Goal: Communication & Community: Answer question/provide support

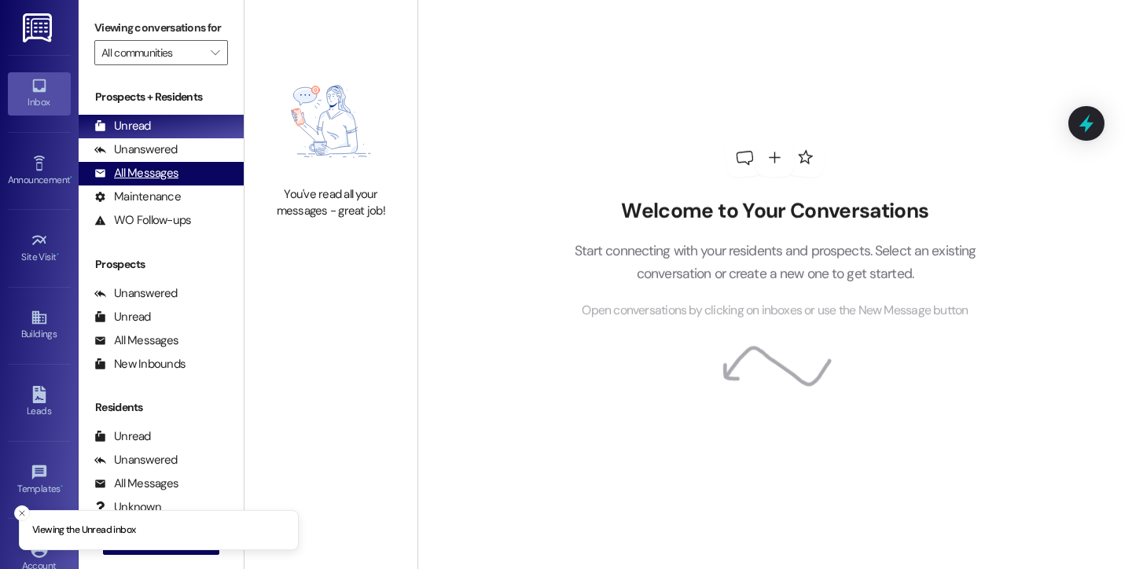
click at [158, 182] on div "All Messages" at bounding box center [136, 173] width 84 height 17
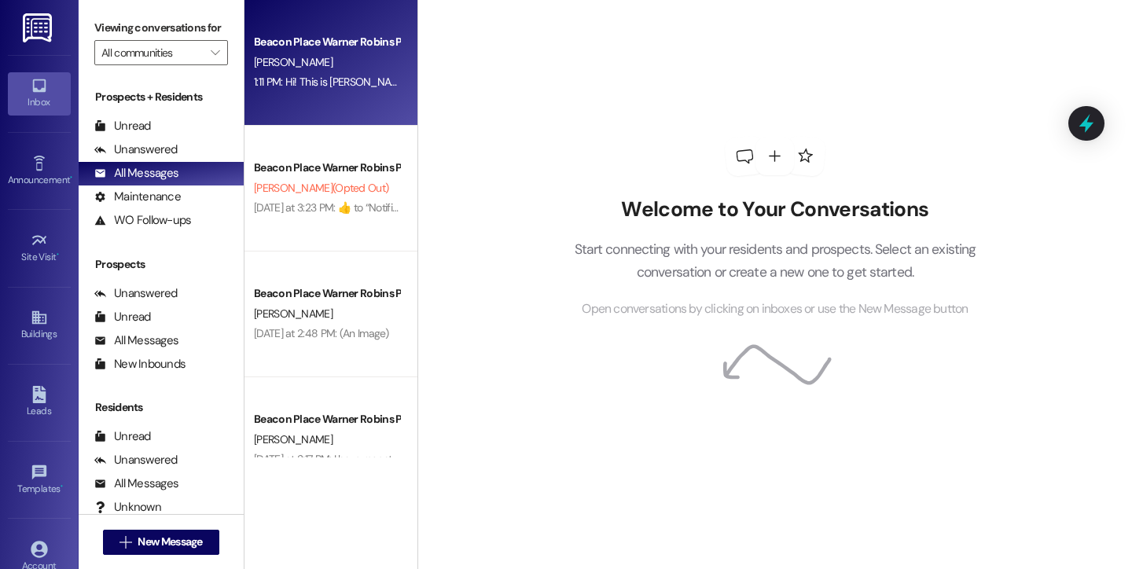
click at [272, 72] on div "1:11 PM: Hi! This is [PERSON_NAME] from Beacon Place Warner Robins. I saw you w…" at bounding box center [326, 82] width 149 height 20
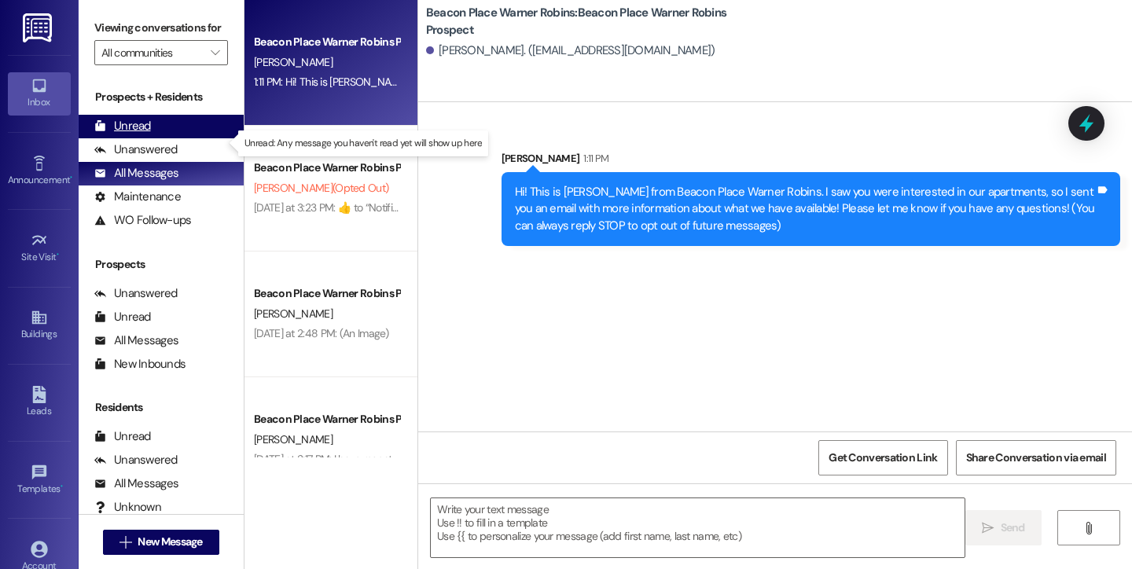
click at [149, 138] on div "Unread (0)" at bounding box center [161, 127] width 165 height 24
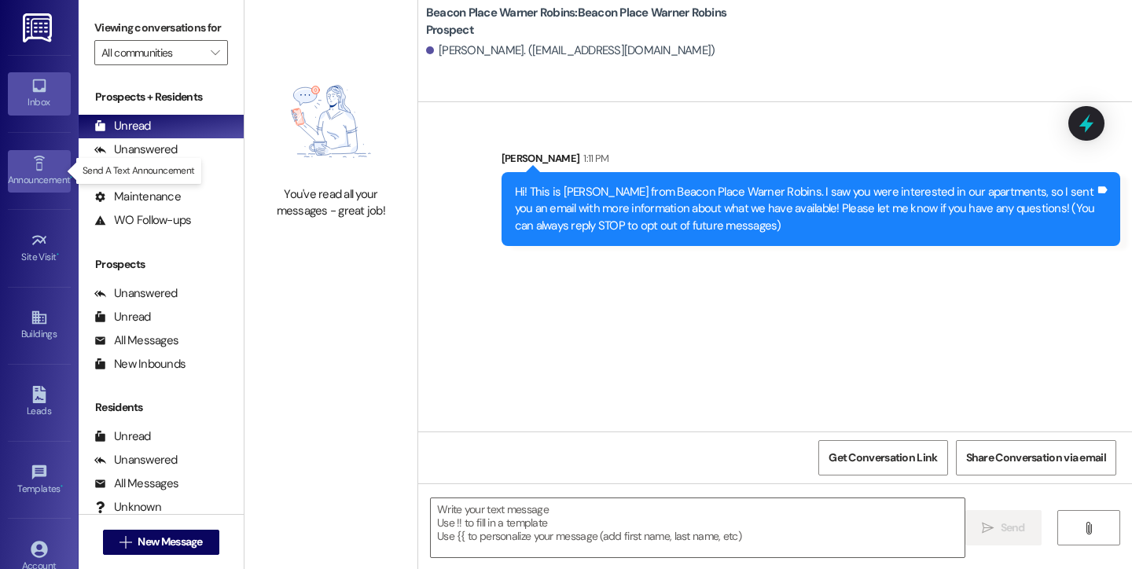
click at [48, 155] on link "Announcement •" at bounding box center [39, 171] width 63 height 42
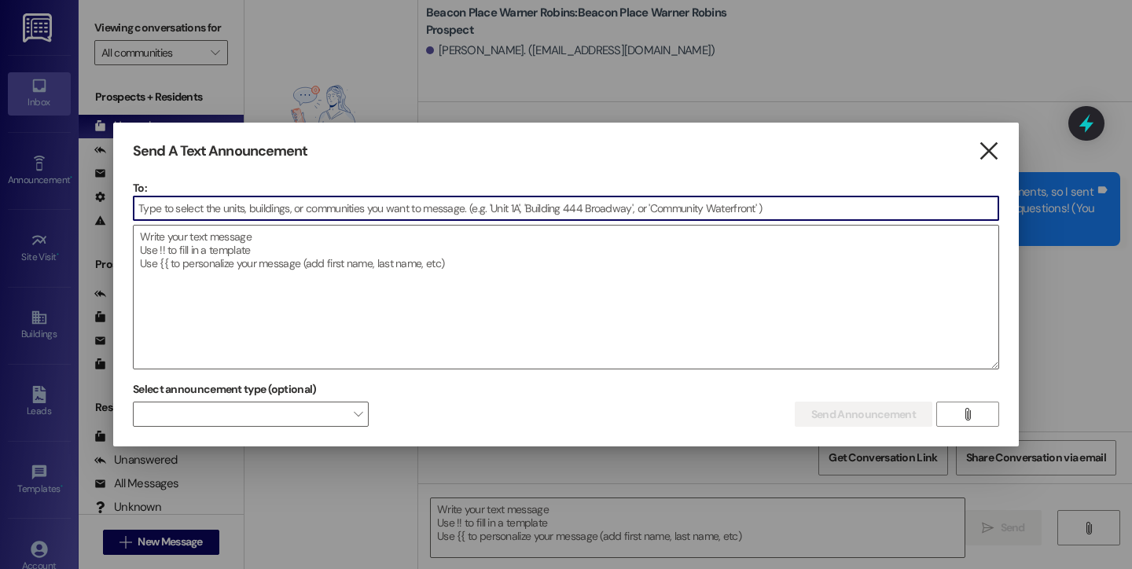
click at [989, 144] on icon "" at bounding box center [988, 151] width 21 height 17
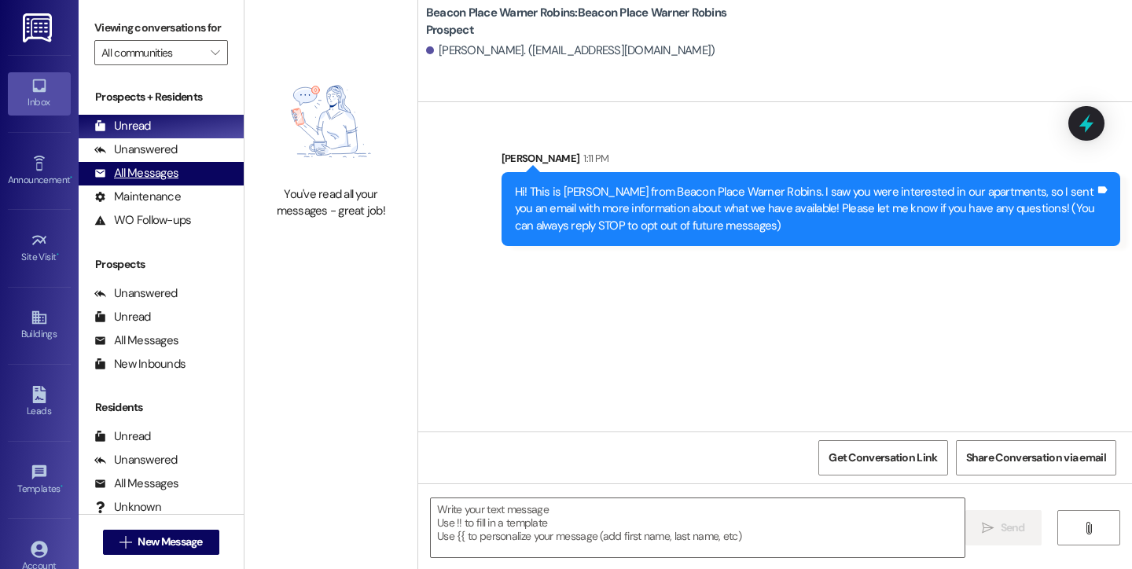
click at [154, 182] on div "All Messages" at bounding box center [136, 173] width 84 height 17
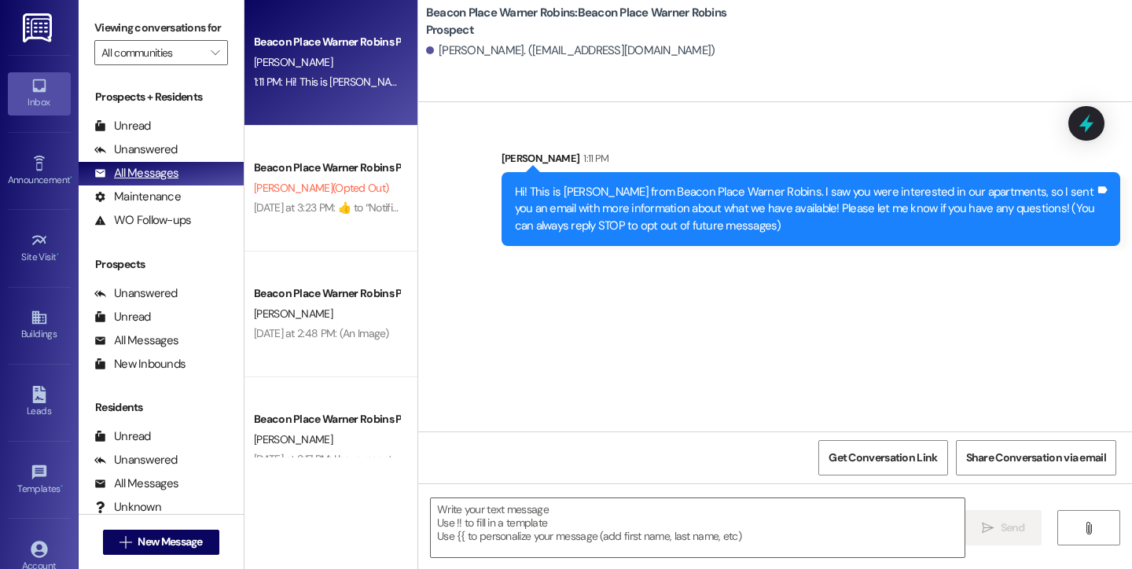
click at [160, 182] on div "All Messages" at bounding box center [136, 173] width 84 height 17
click at [138, 182] on div "All Messages" at bounding box center [136, 173] width 84 height 17
click at [123, 182] on div "All Messages" at bounding box center [136, 173] width 84 height 17
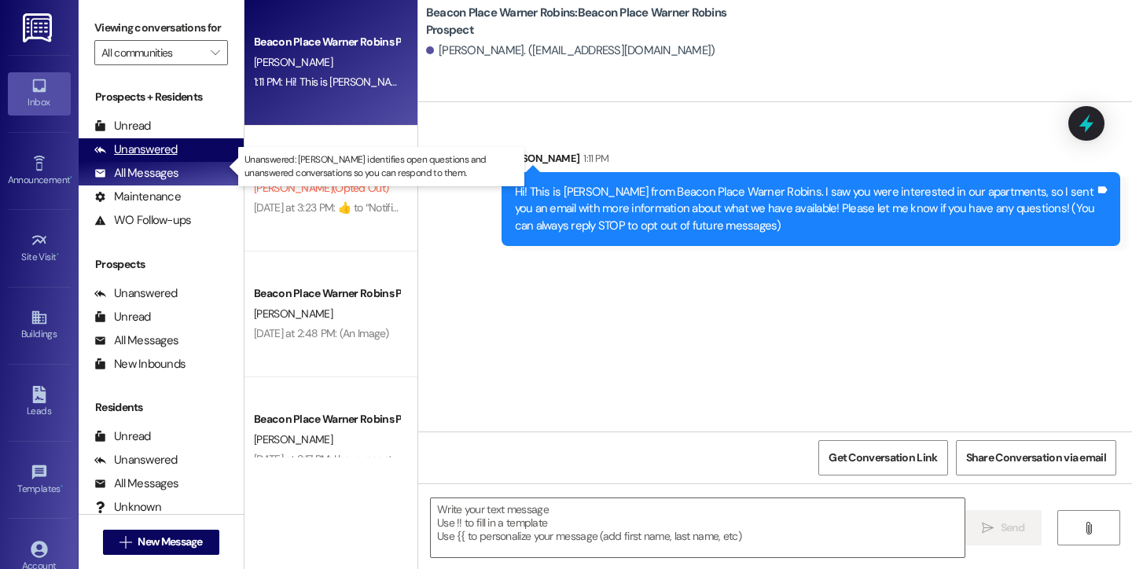
click at [151, 158] on div "Unanswered" at bounding box center [135, 149] width 83 height 17
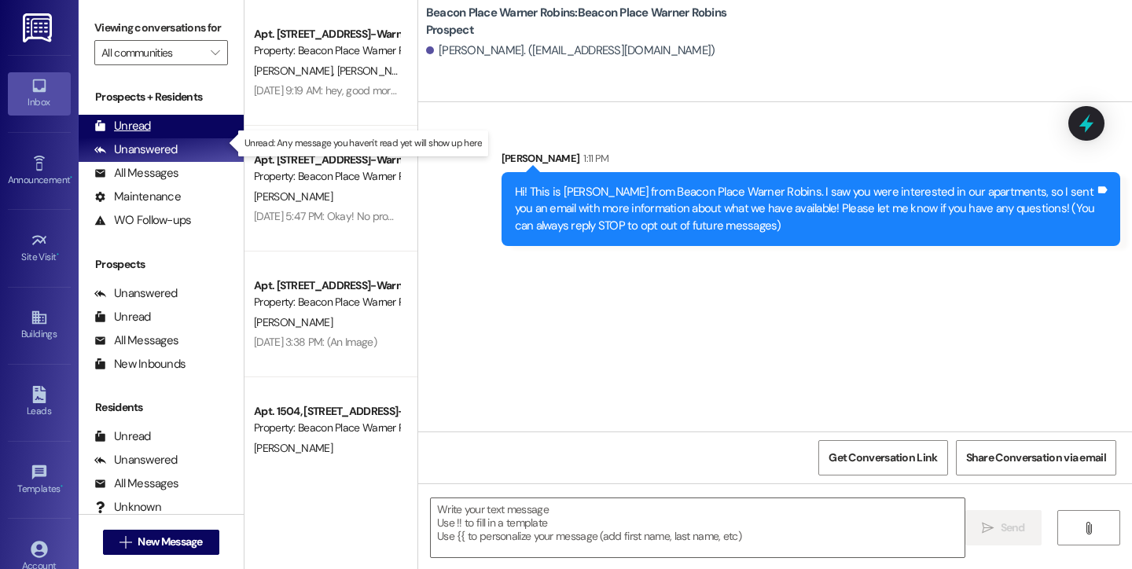
click at [149, 138] on div "Unread (0)" at bounding box center [161, 127] width 165 height 24
